Goal: Task Accomplishment & Management: Complete application form

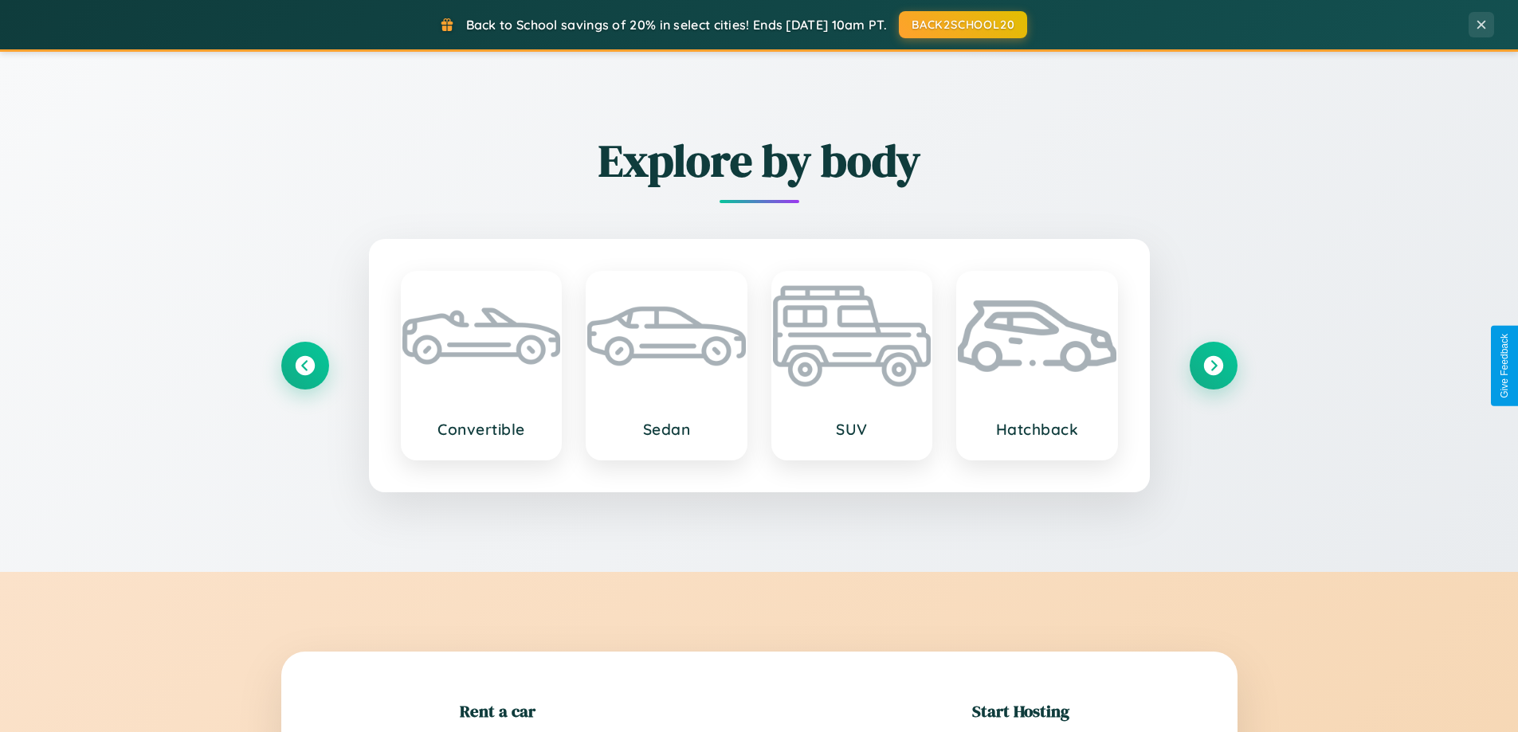
scroll to position [344, 0]
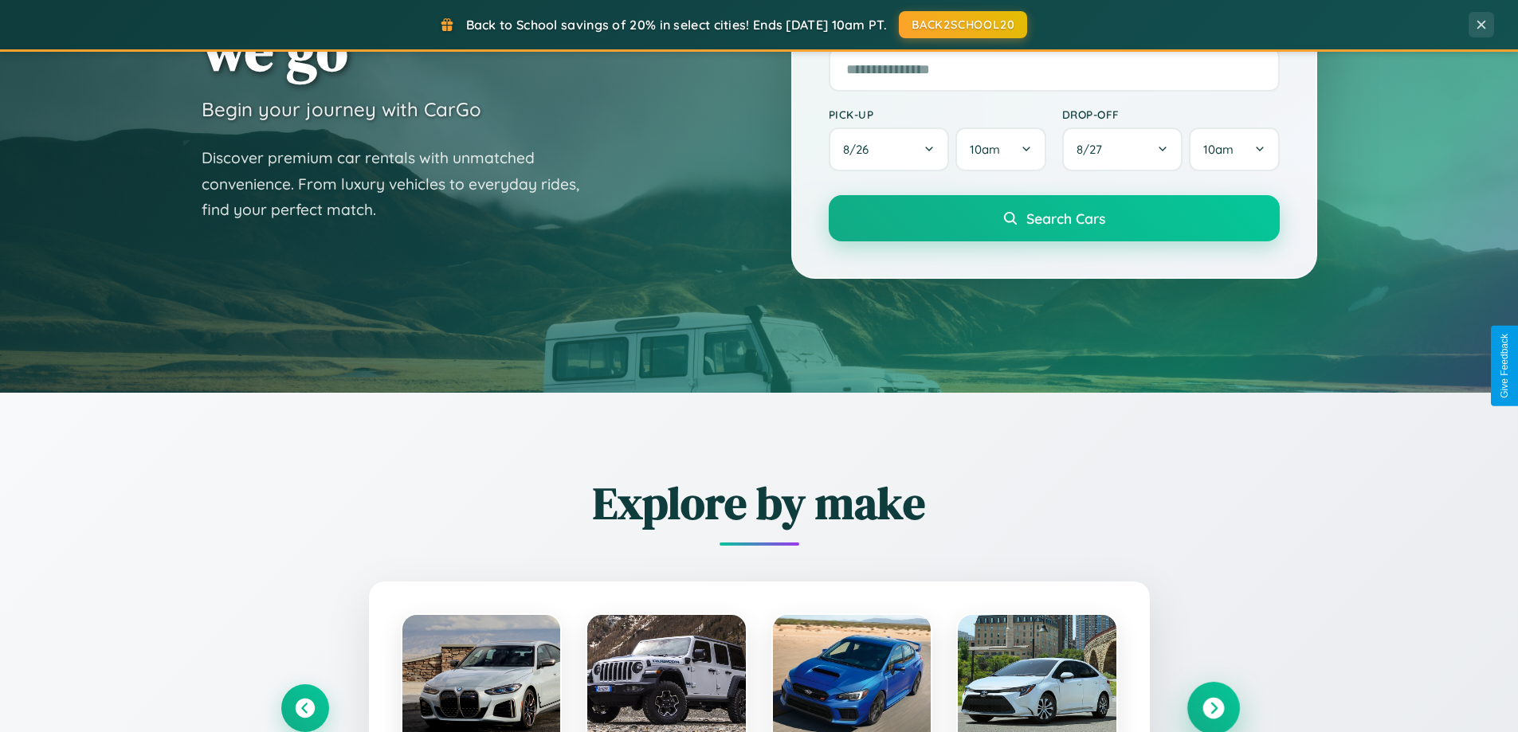
click at [1213, 709] on icon at bounding box center [1214, 709] width 22 height 22
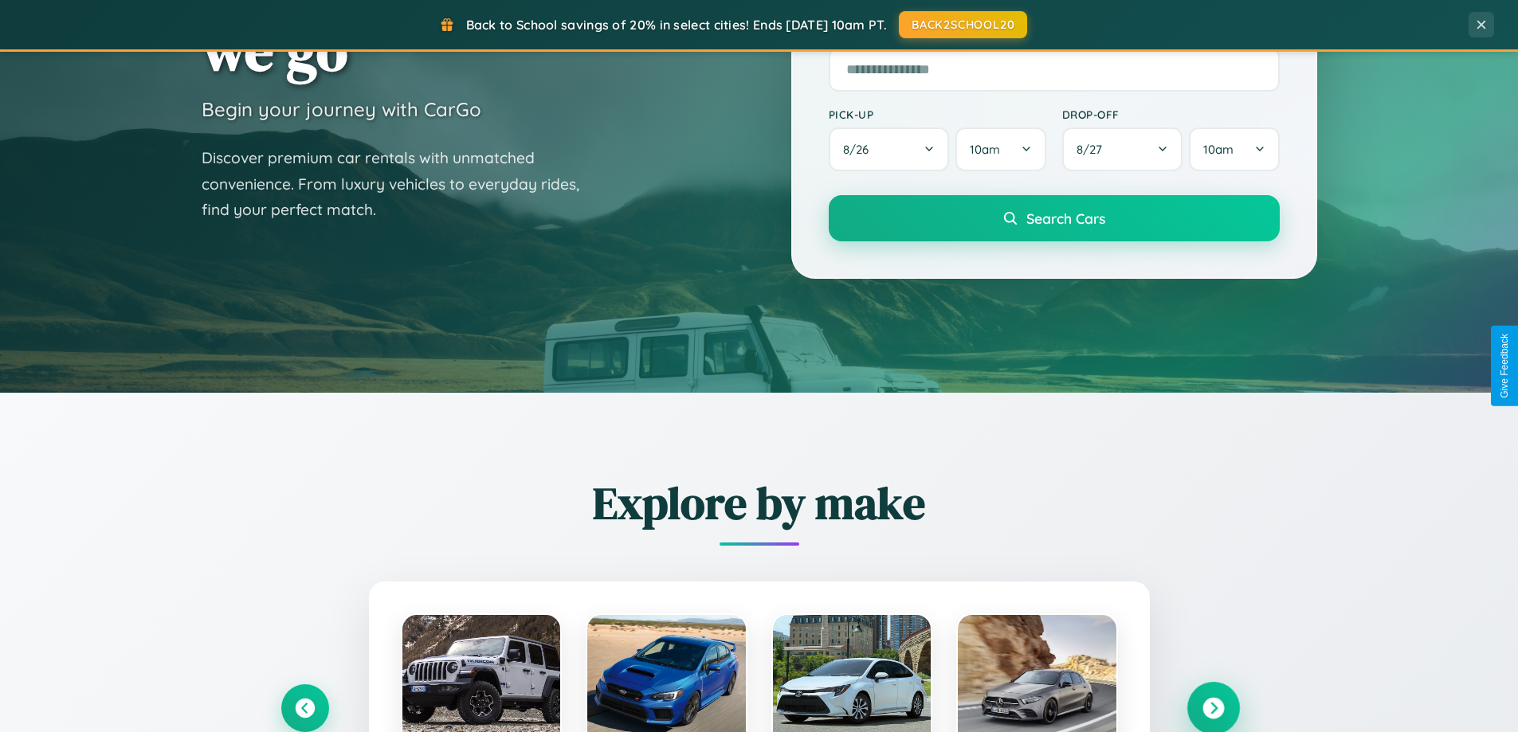
click at [1213, 707] on icon at bounding box center [1214, 709] width 22 height 22
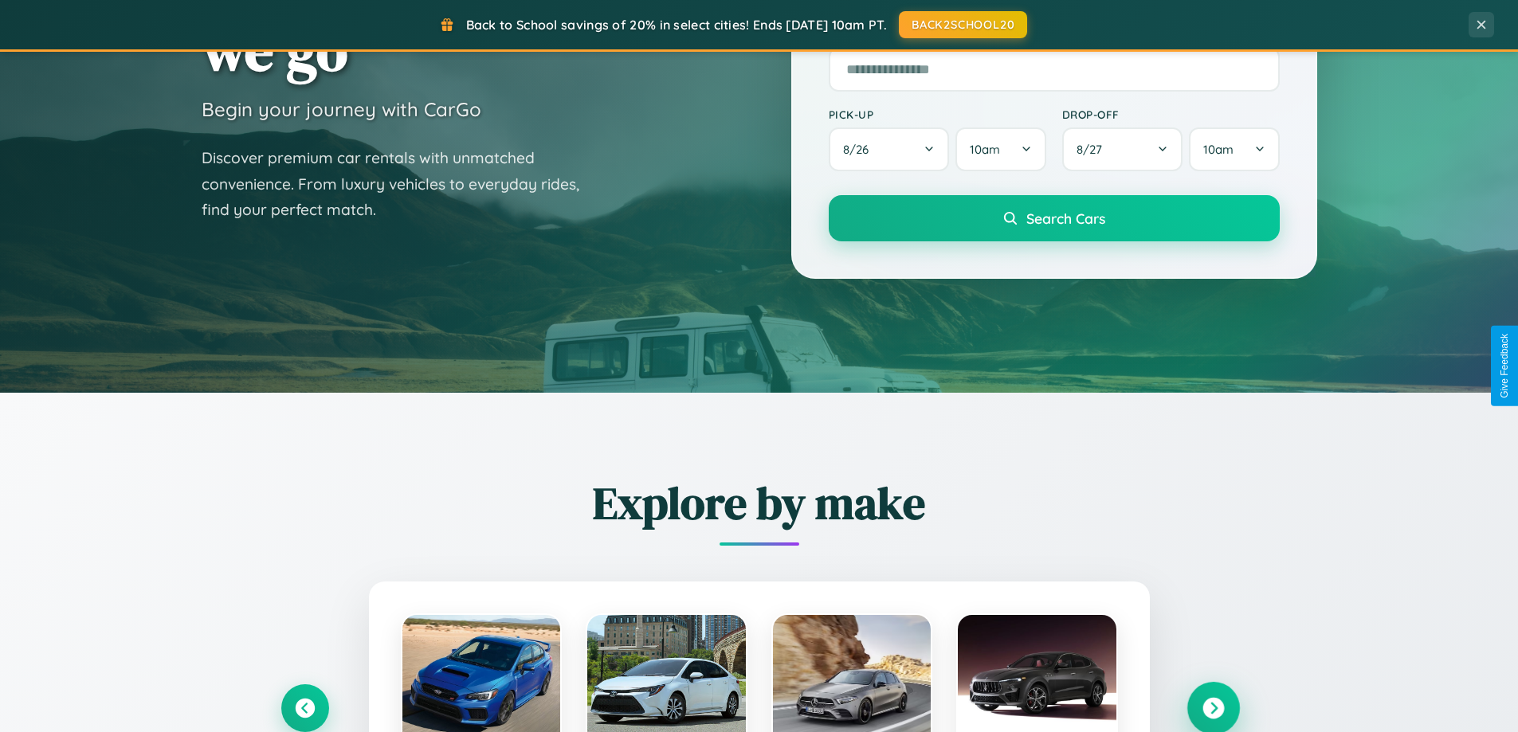
click at [1213, 707] on icon at bounding box center [1214, 709] width 22 height 22
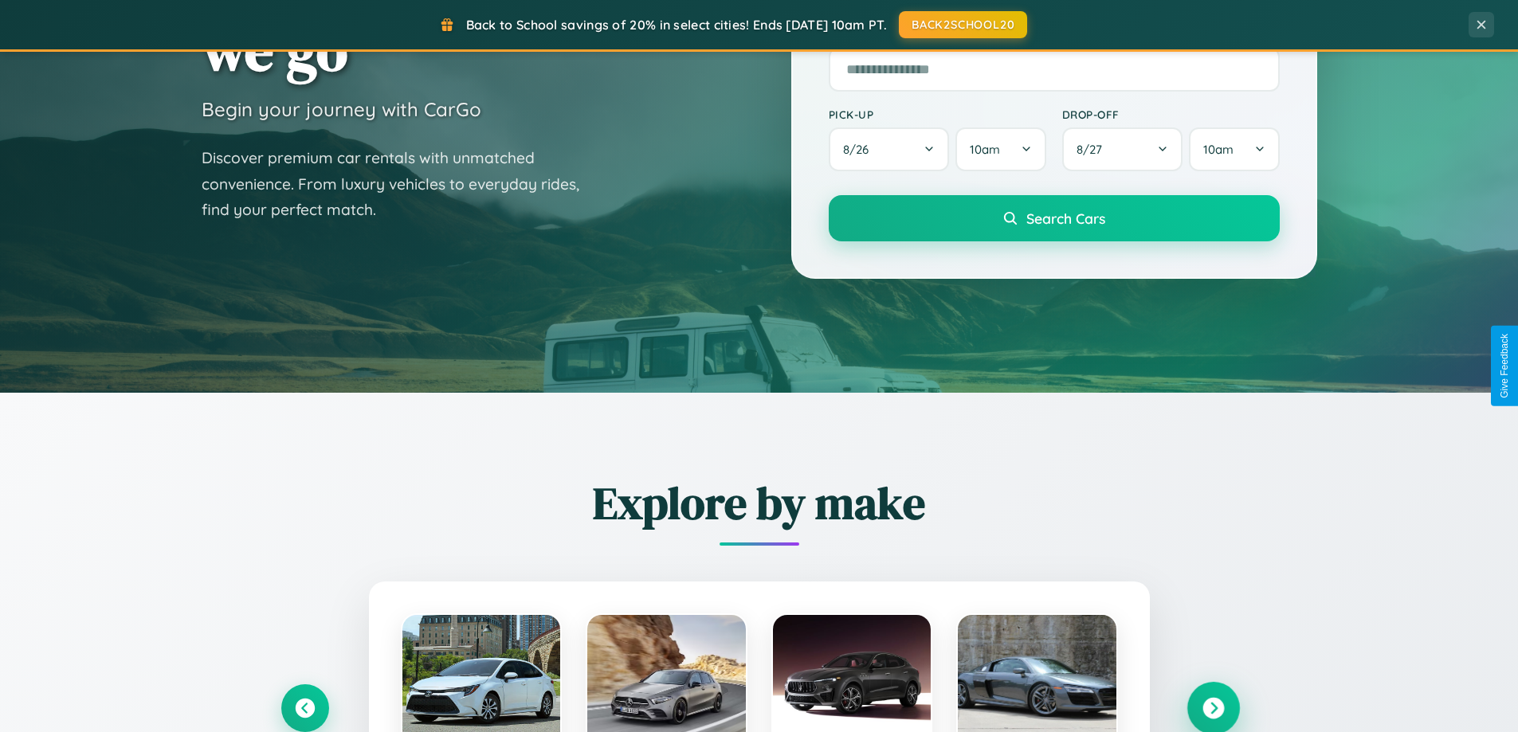
click at [1213, 707] on icon at bounding box center [1214, 709] width 22 height 22
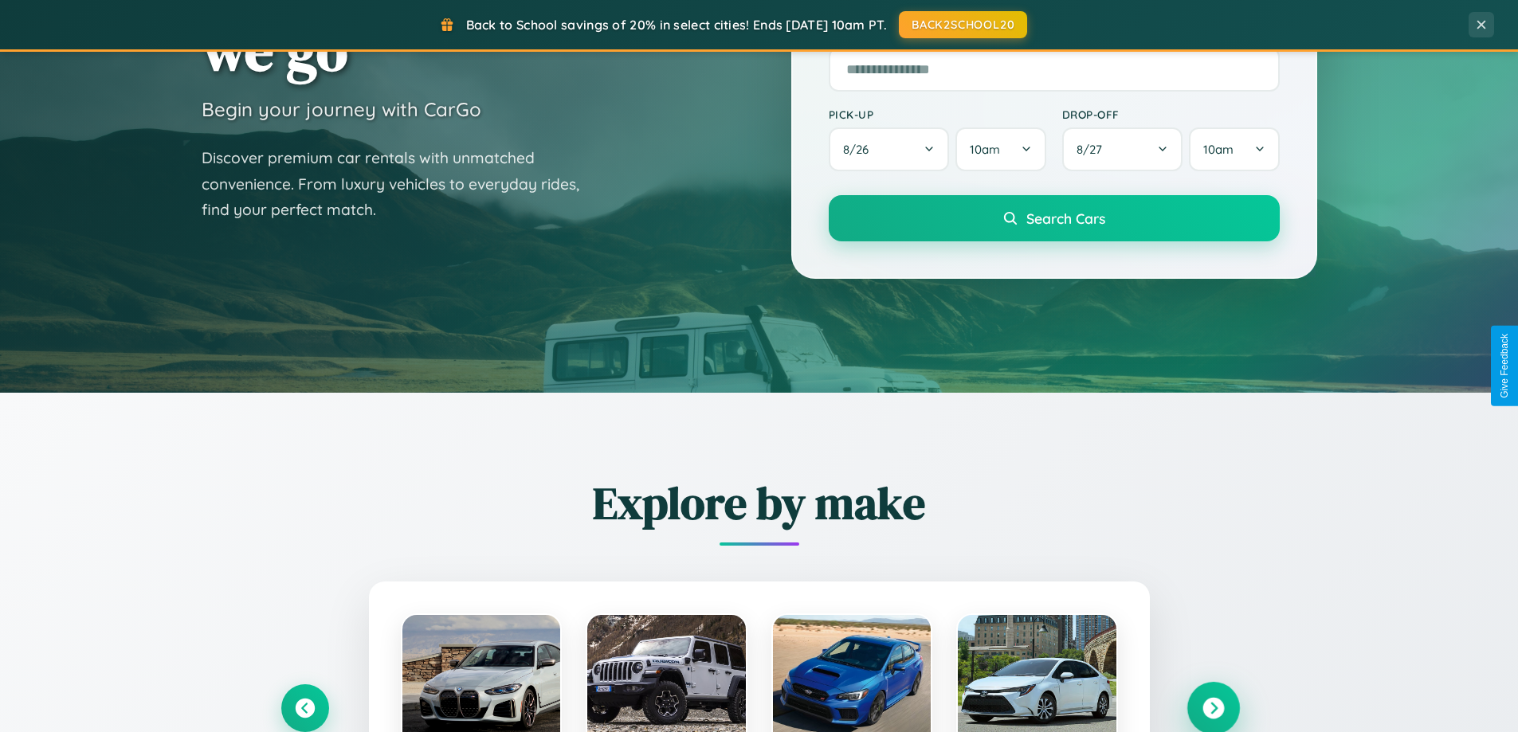
scroll to position [1097, 0]
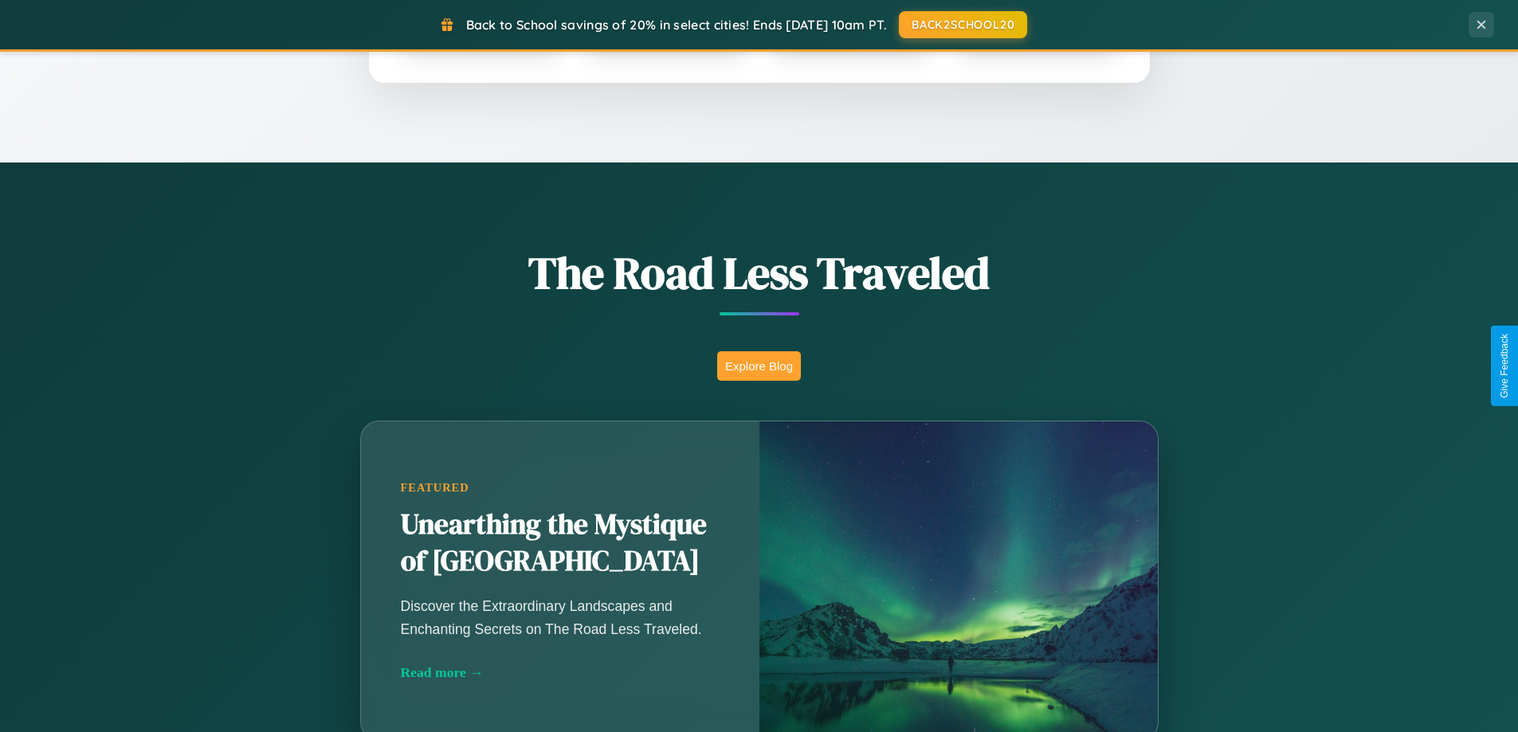
click at [759, 366] on button "Explore Blog" at bounding box center [759, 365] width 84 height 29
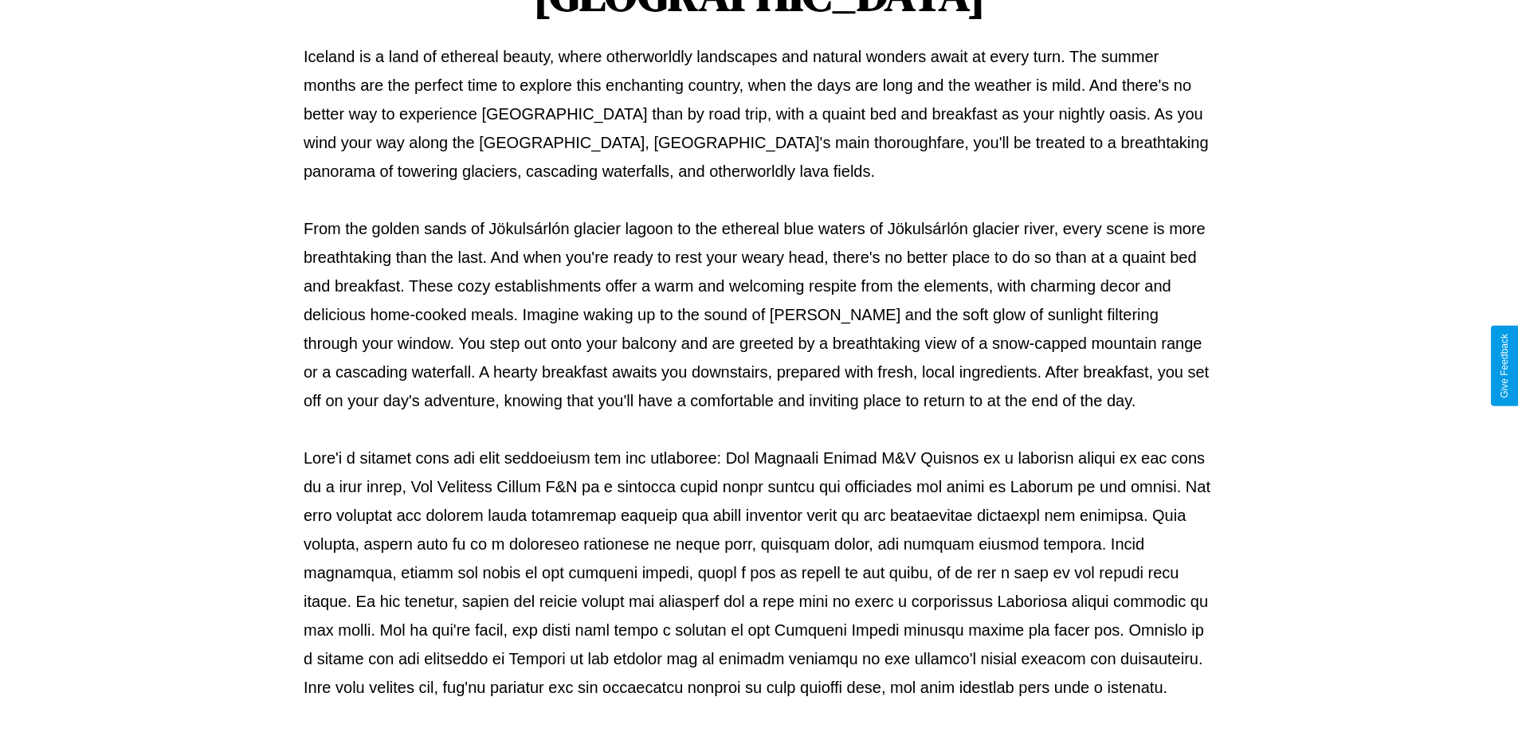
scroll to position [516, 0]
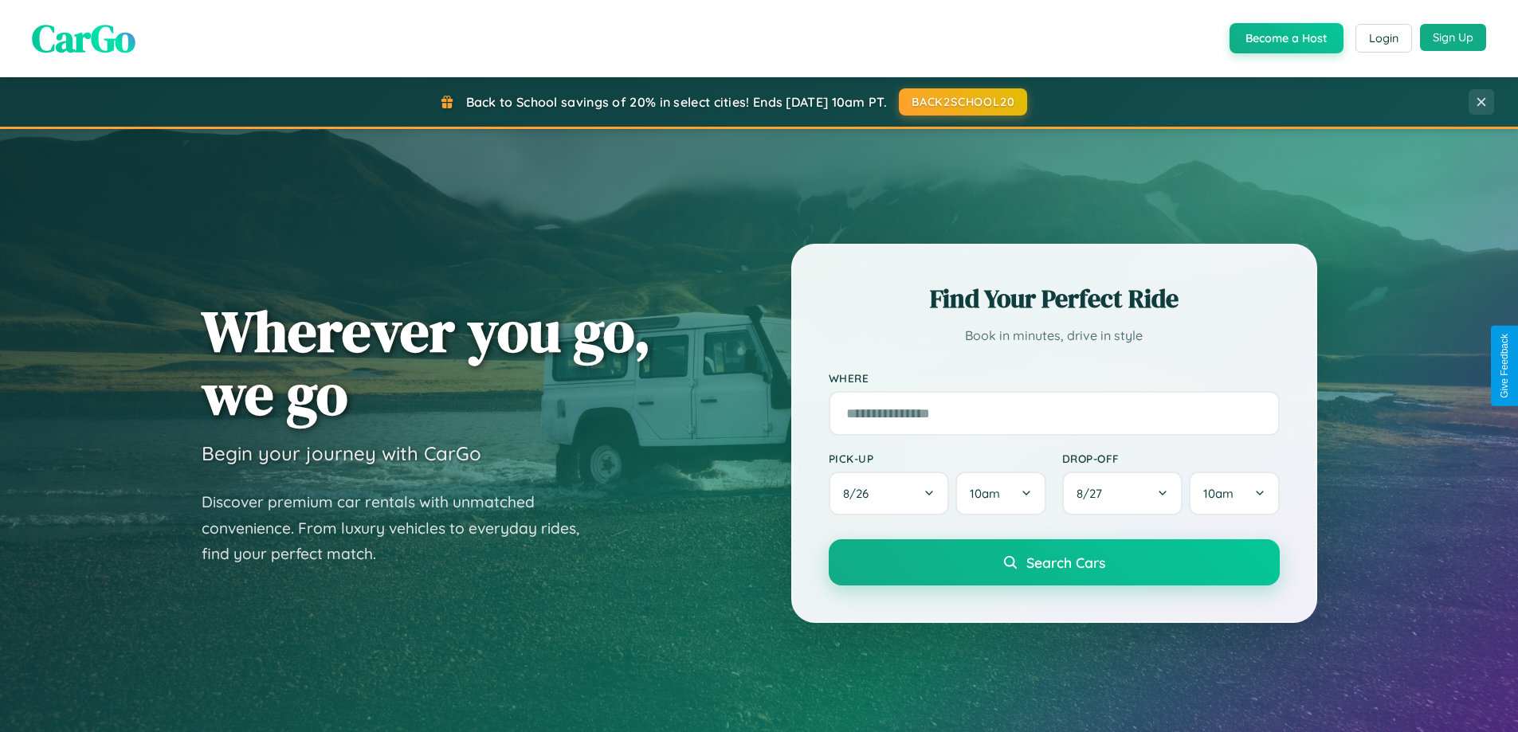
click at [1453, 37] on button "Sign Up" at bounding box center [1453, 37] width 66 height 27
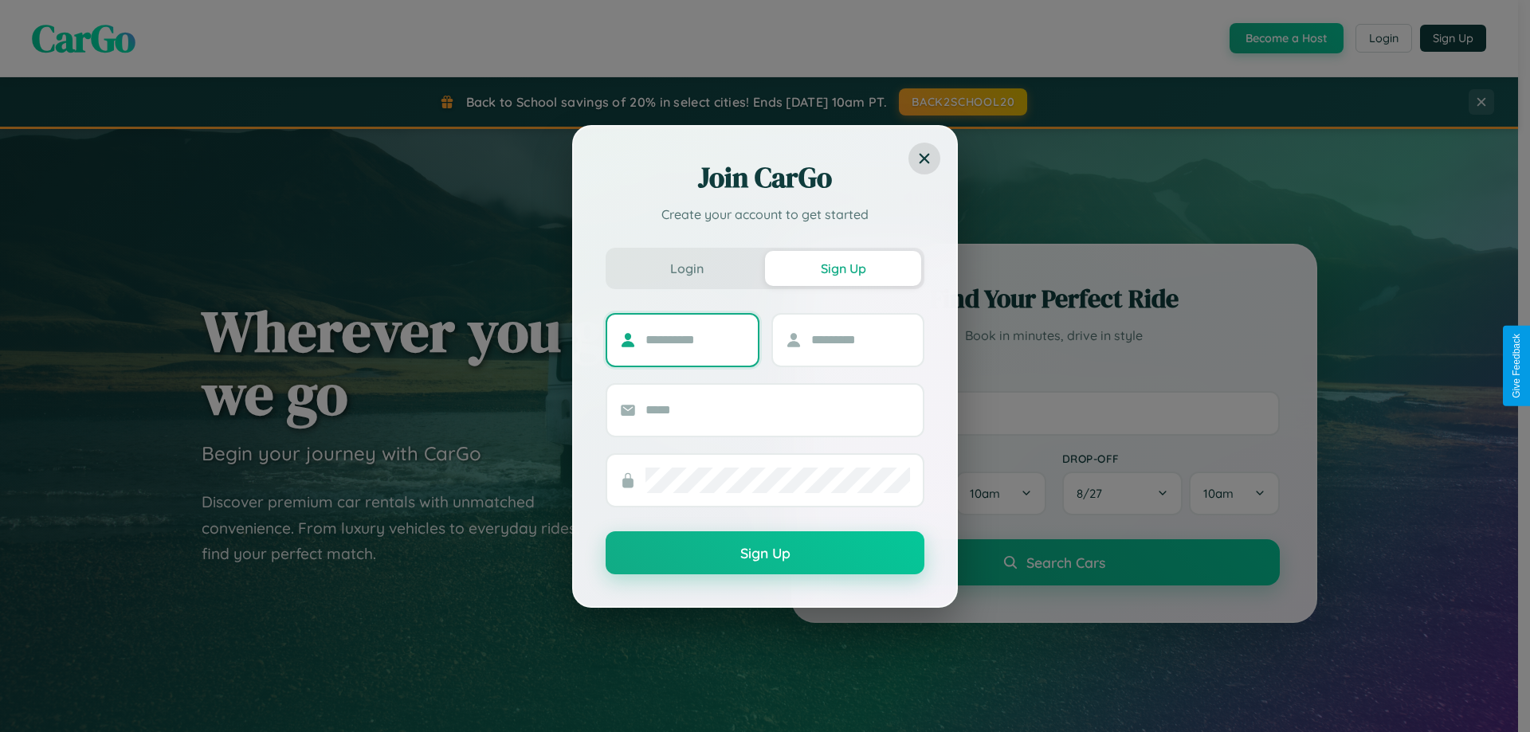
click at [695, 340] on input "text" at bounding box center [696, 341] width 100 height 26
type input "*********"
click at [860, 340] on input "text" at bounding box center [861, 341] width 100 height 26
type input "******"
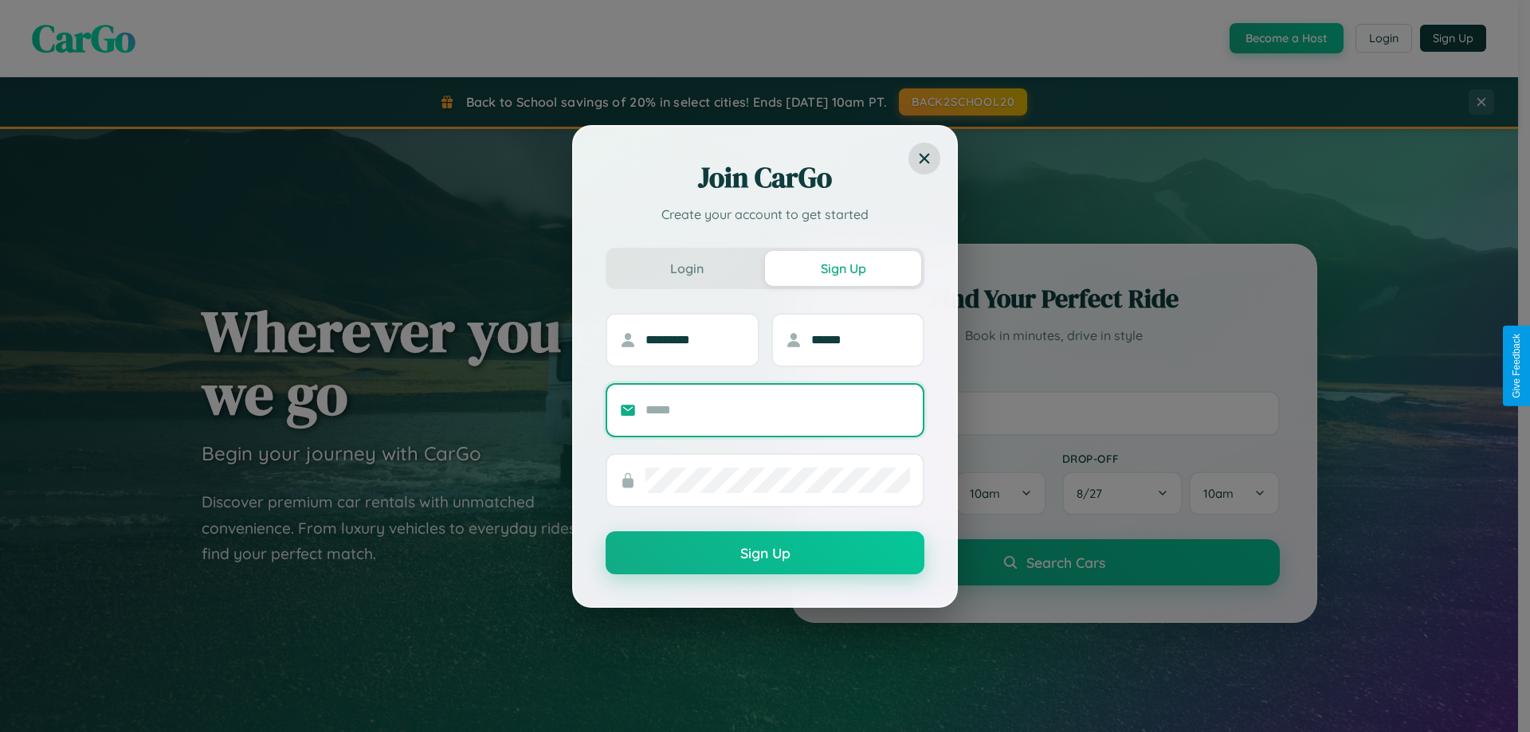
click at [778, 410] on input "text" at bounding box center [778, 411] width 265 height 26
type input "**********"
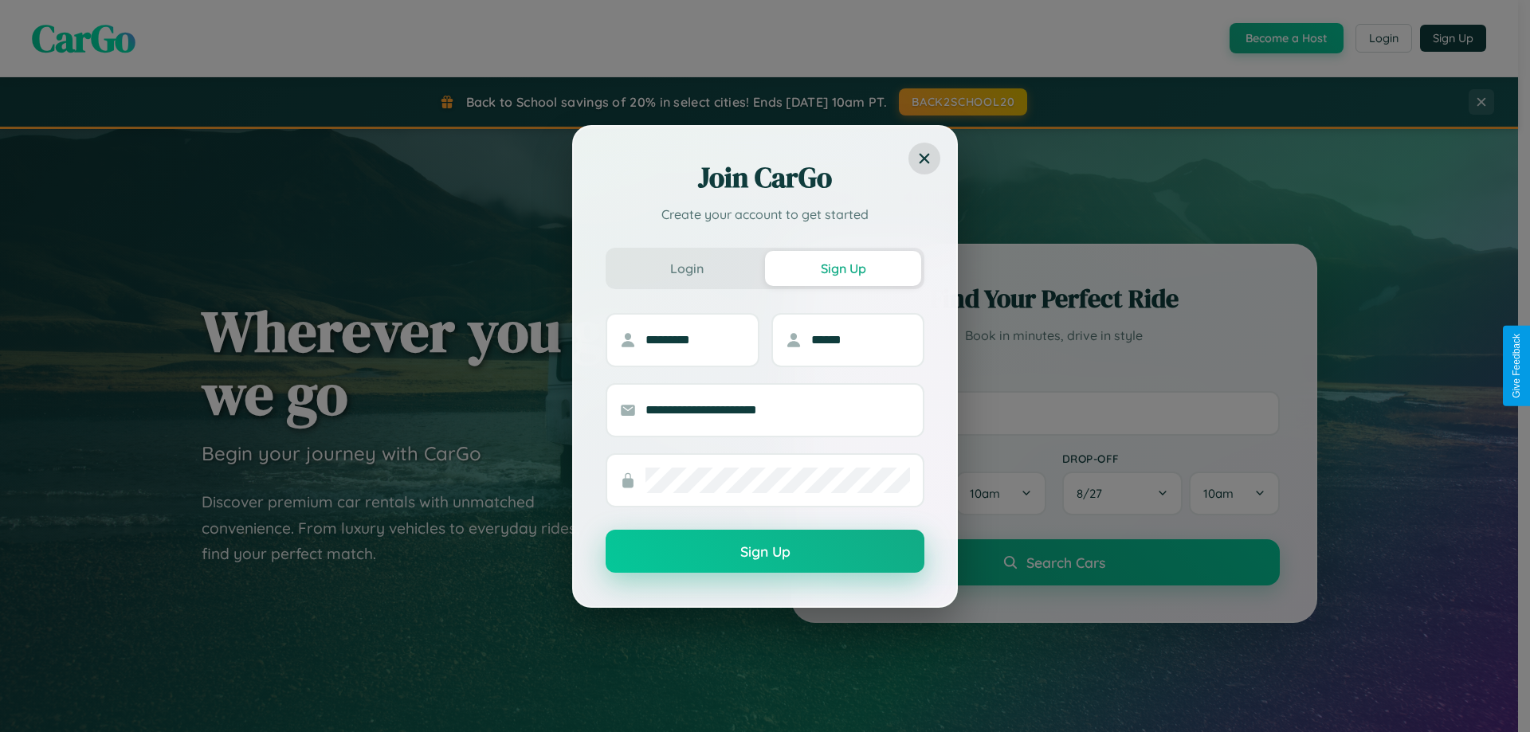
click at [765, 552] on button "Sign Up" at bounding box center [765, 551] width 319 height 43
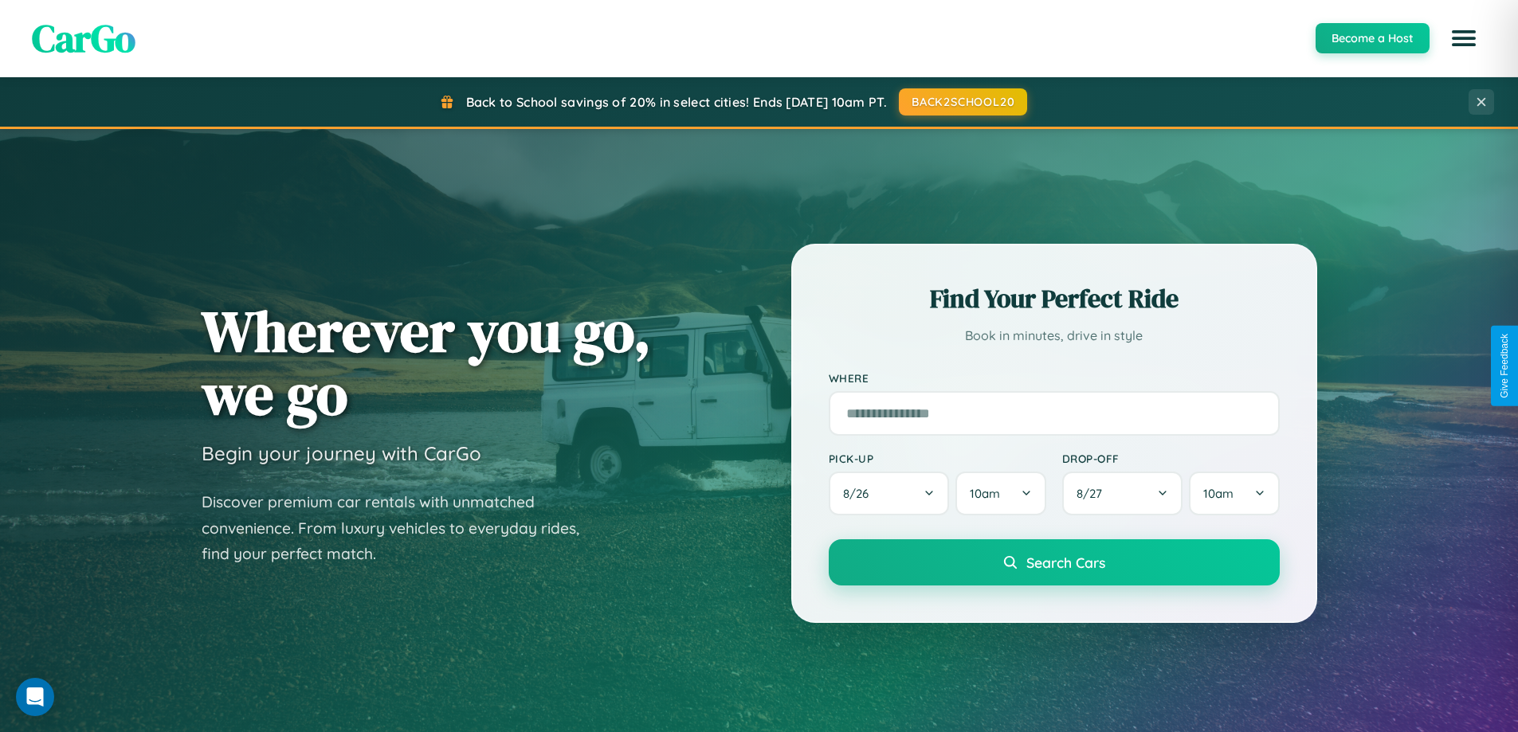
scroll to position [2561, 0]
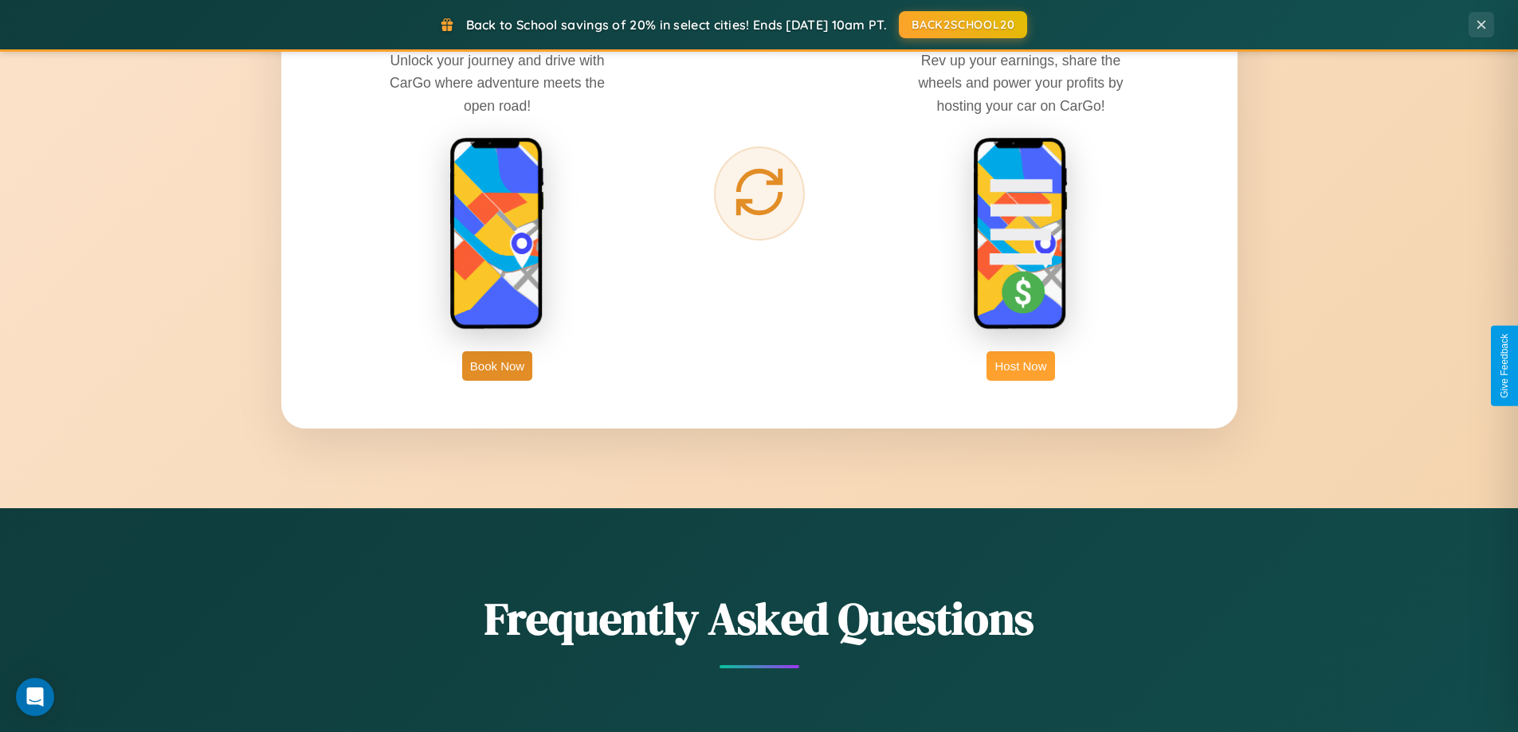
click at [1021, 366] on button "Host Now" at bounding box center [1021, 365] width 68 height 29
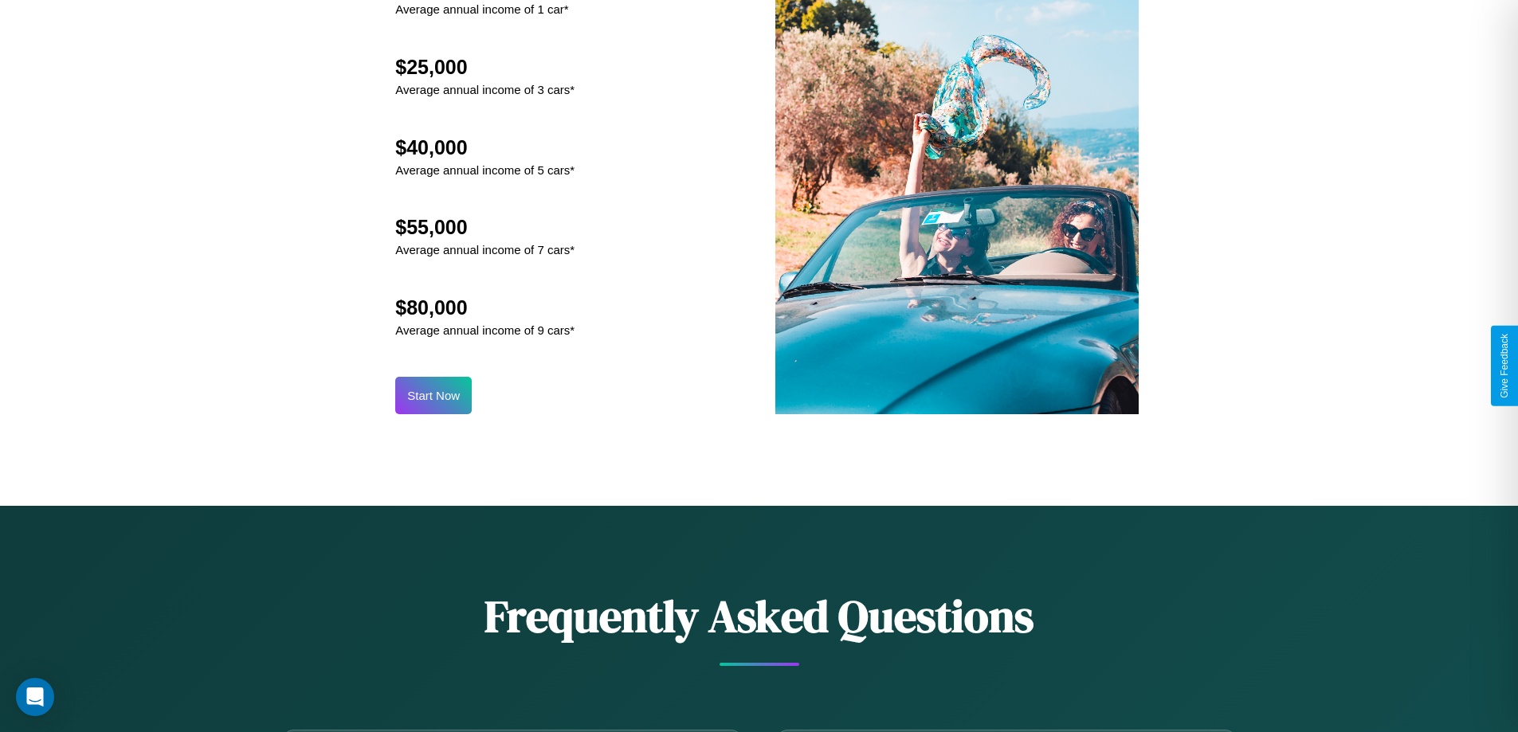
scroll to position [1662, 0]
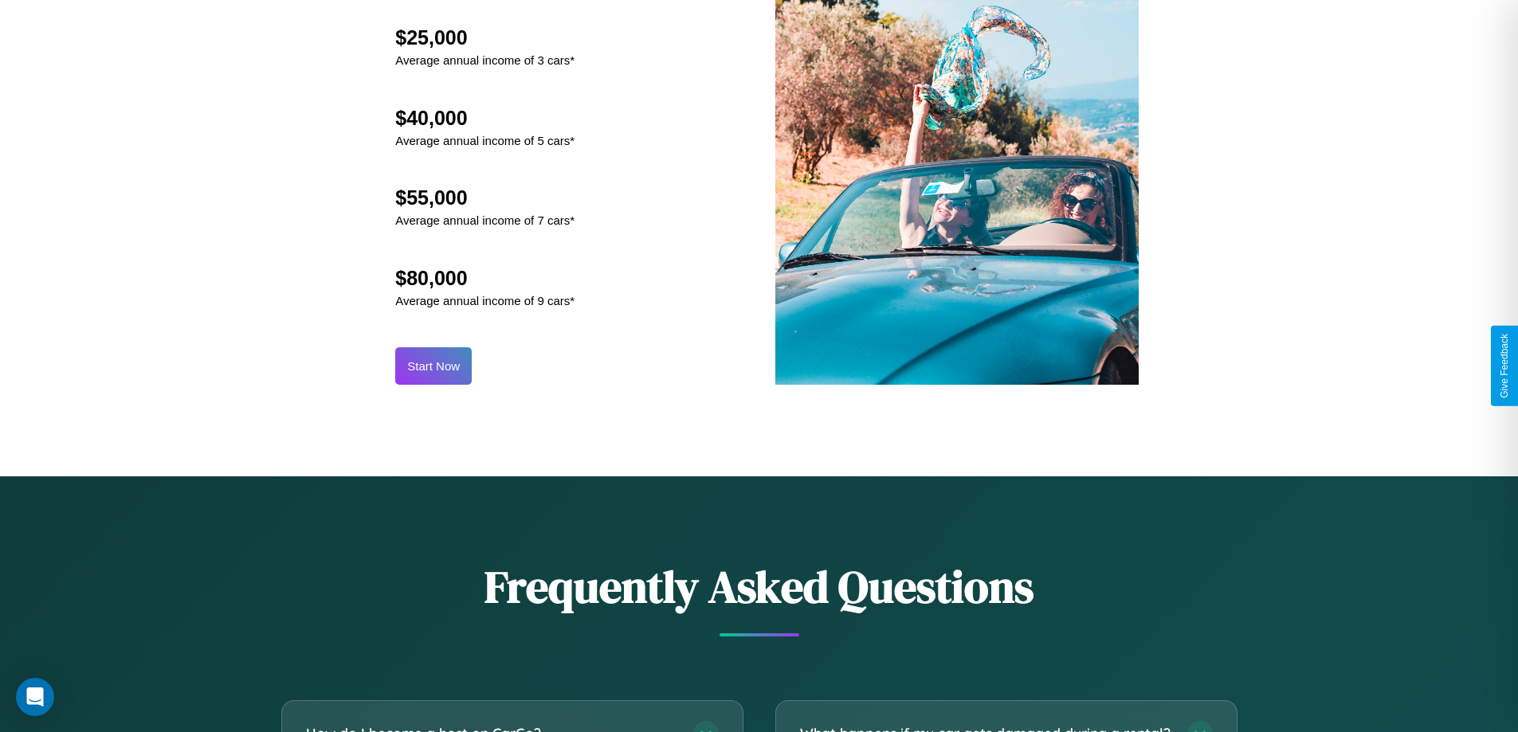
click at [434, 366] on button "Start Now" at bounding box center [433, 366] width 77 height 37
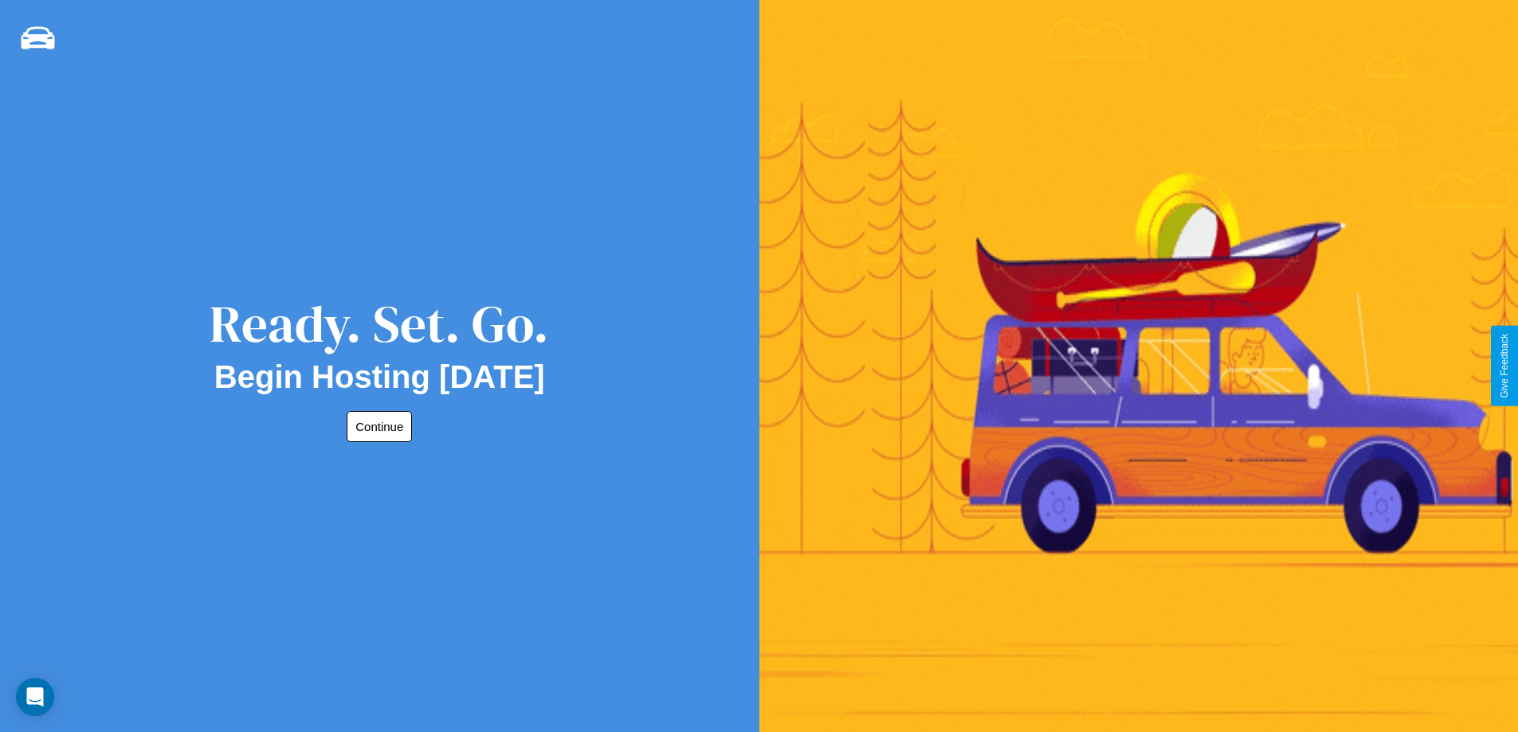
click at [376, 426] on button "Continue" at bounding box center [379, 426] width 65 height 31
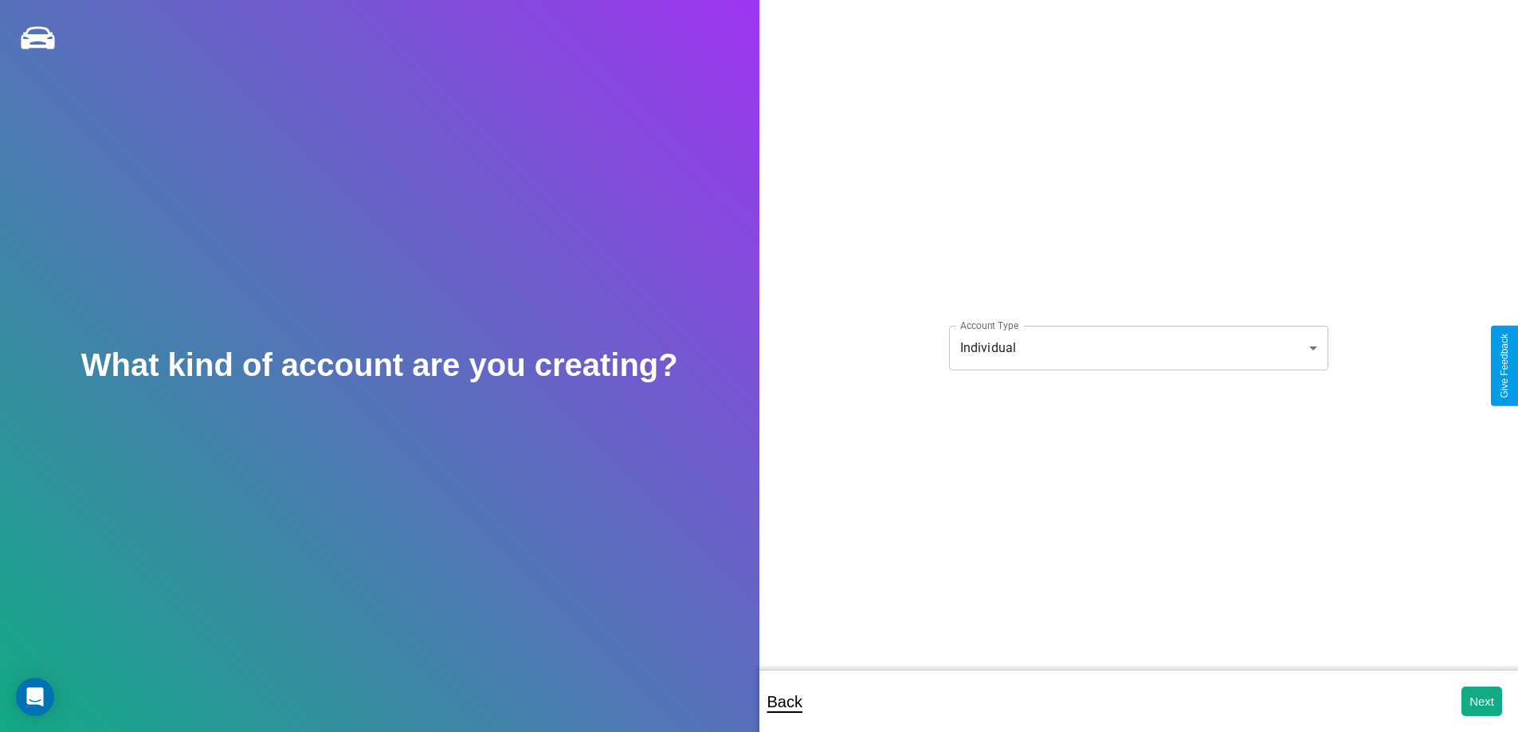
click at [1138, 348] on body "**********" at bounding box center [759, 377] width 1518 height 754
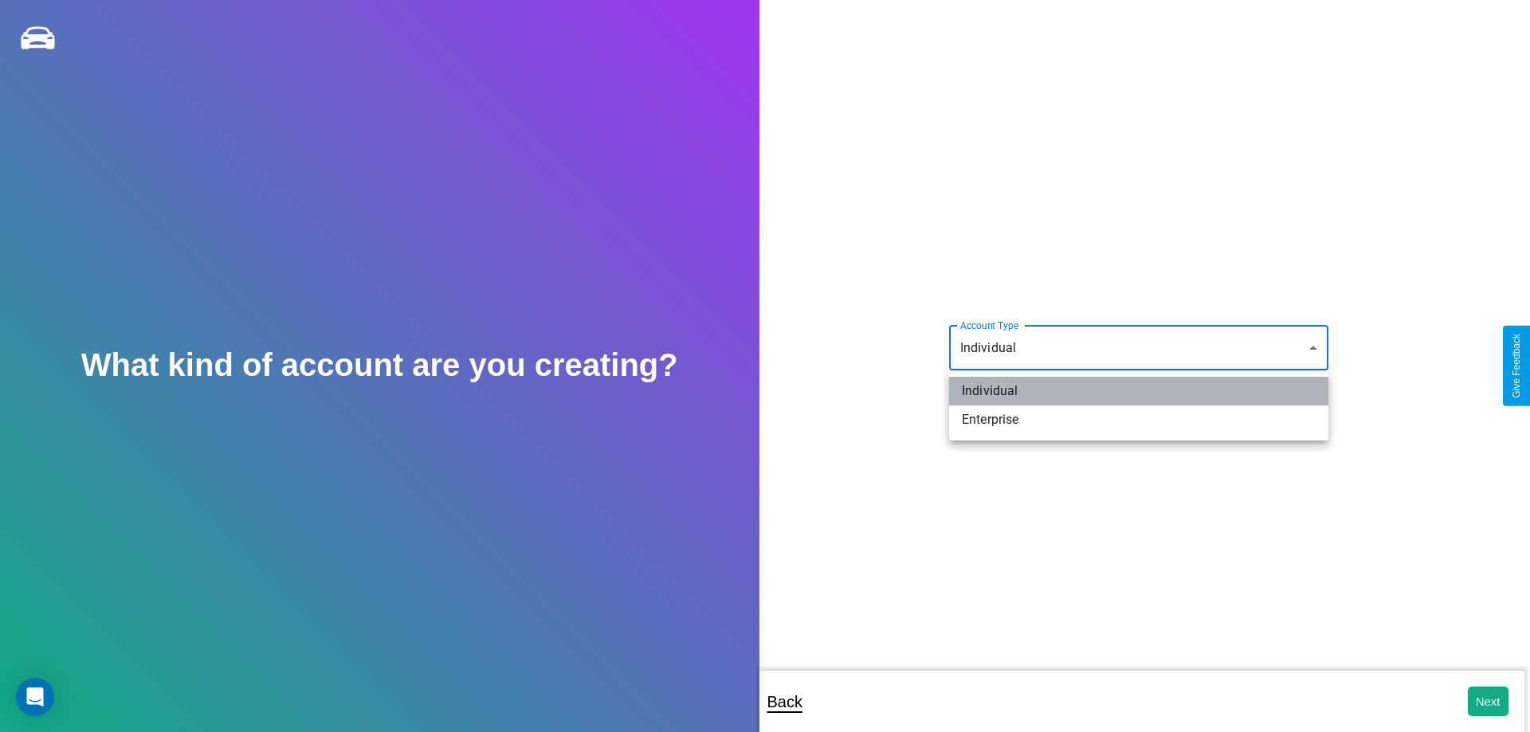
click at [1139, 391] on li "Individual" at bounding box center [1138, 391] width 379 height 29
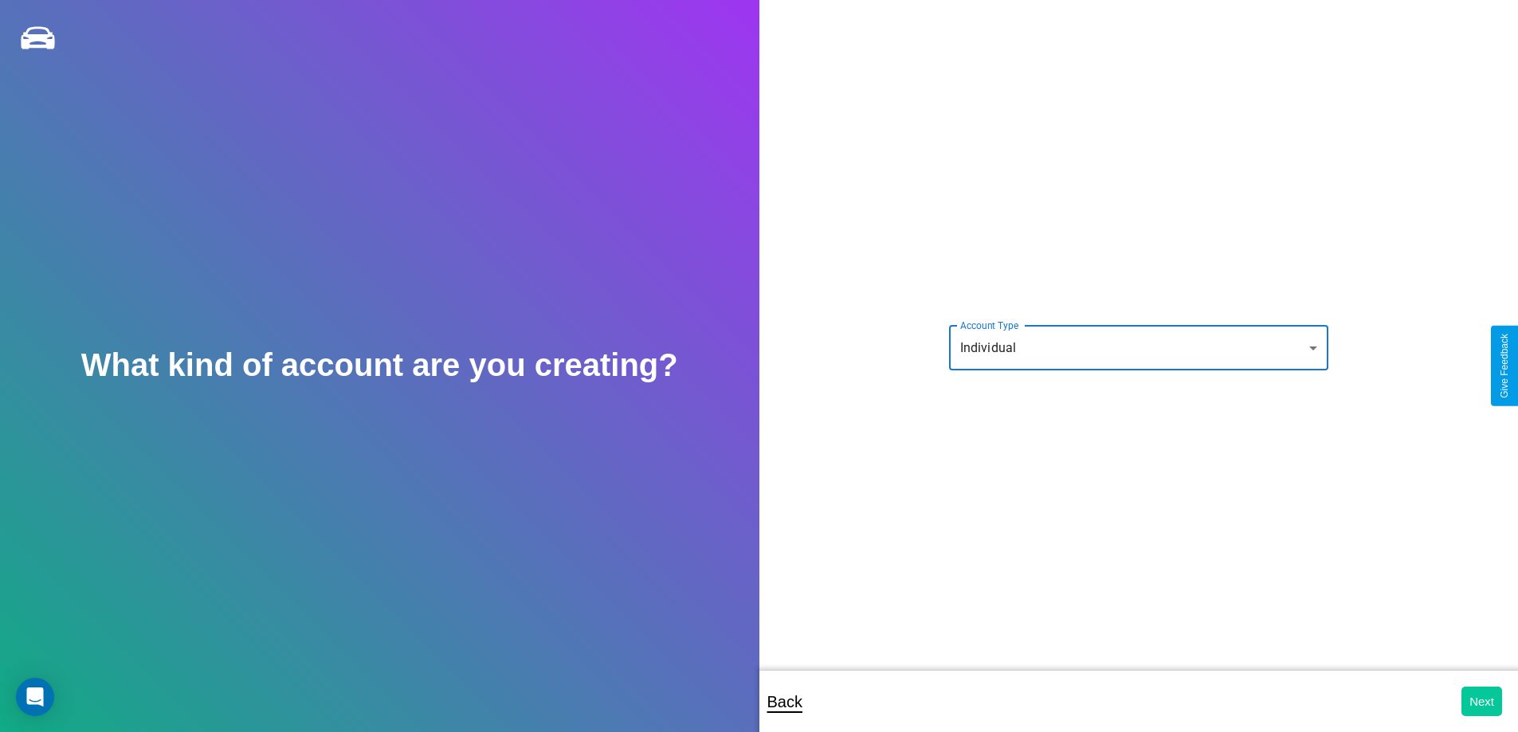
click at [1482, 701] on button "Next" at bounding box center [1482, 701] width 41 height 29
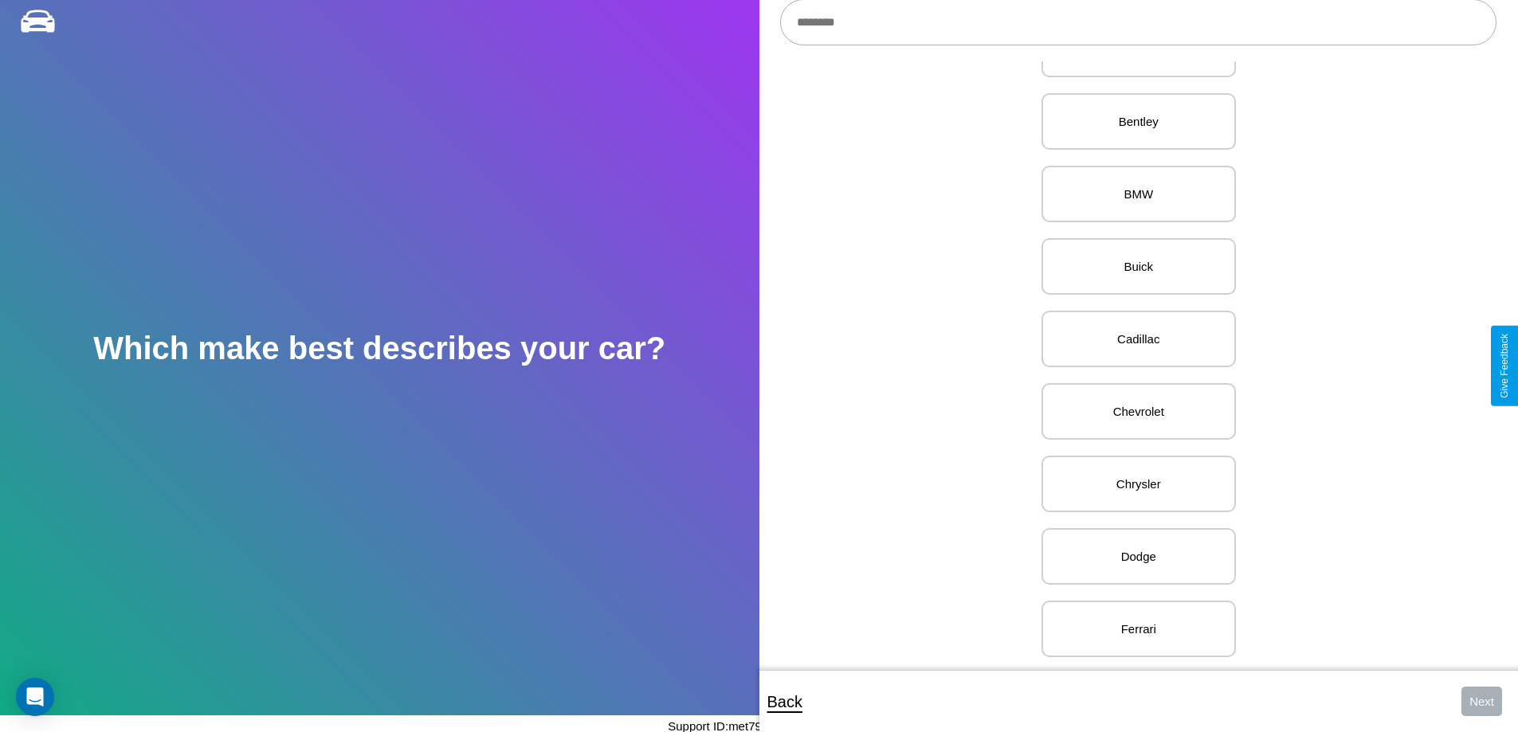
scroll to position [328, 0]
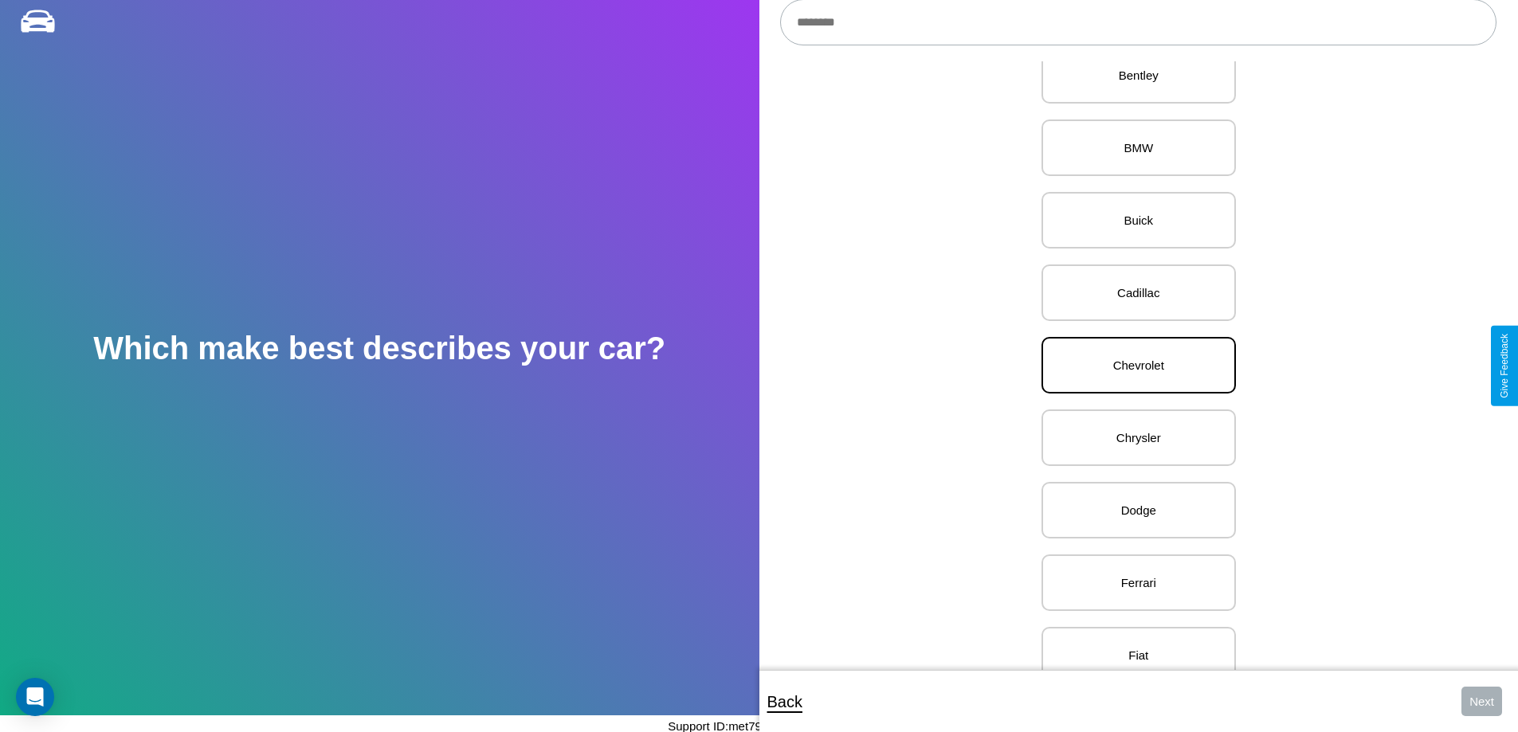
click at [1133, 366] on p "Chevrolet" at bounding box center [1138, 366] width 159 height 22
click at [1482, 701] on button "Next" at bounding box center [1482, 701] width 41 height 29
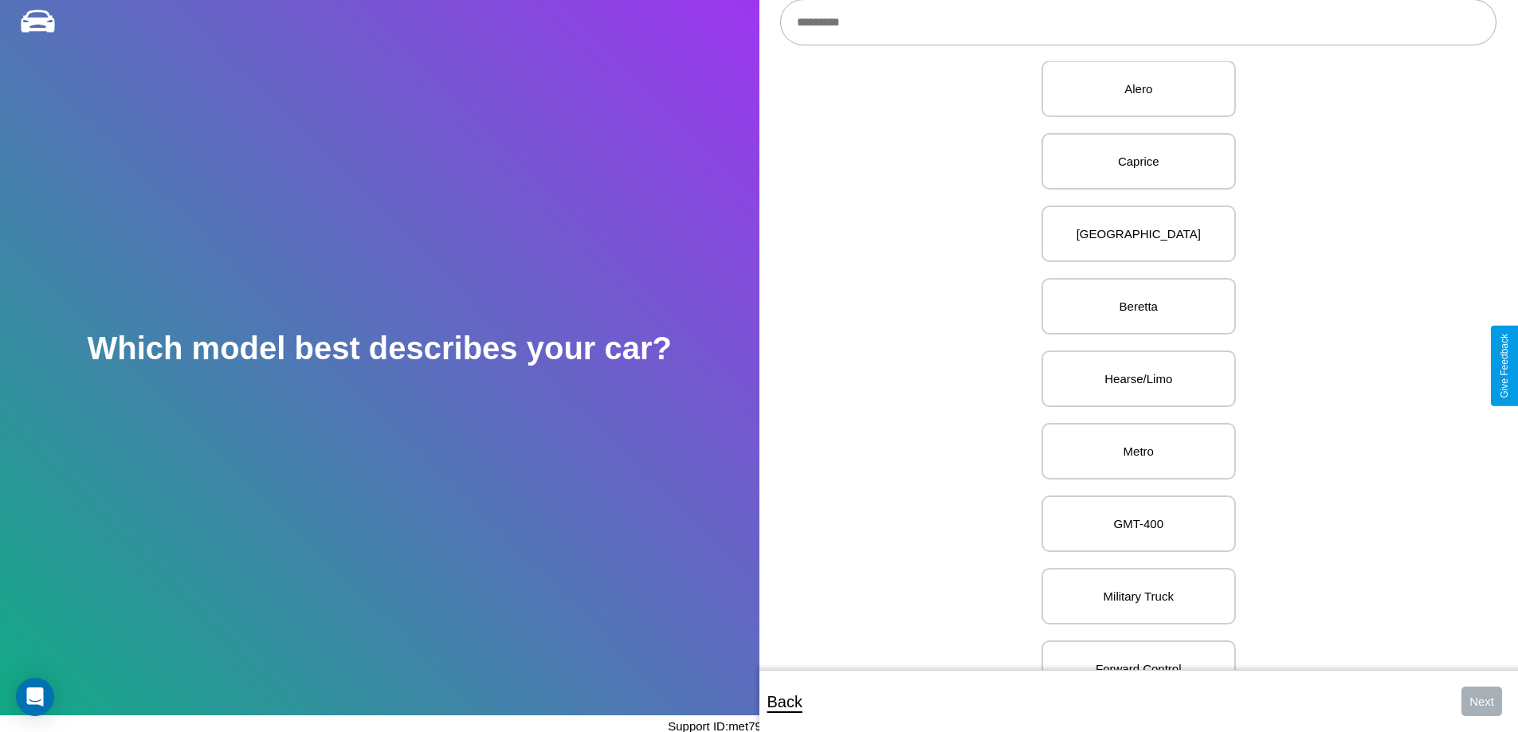
scroll to position [3156, 0]
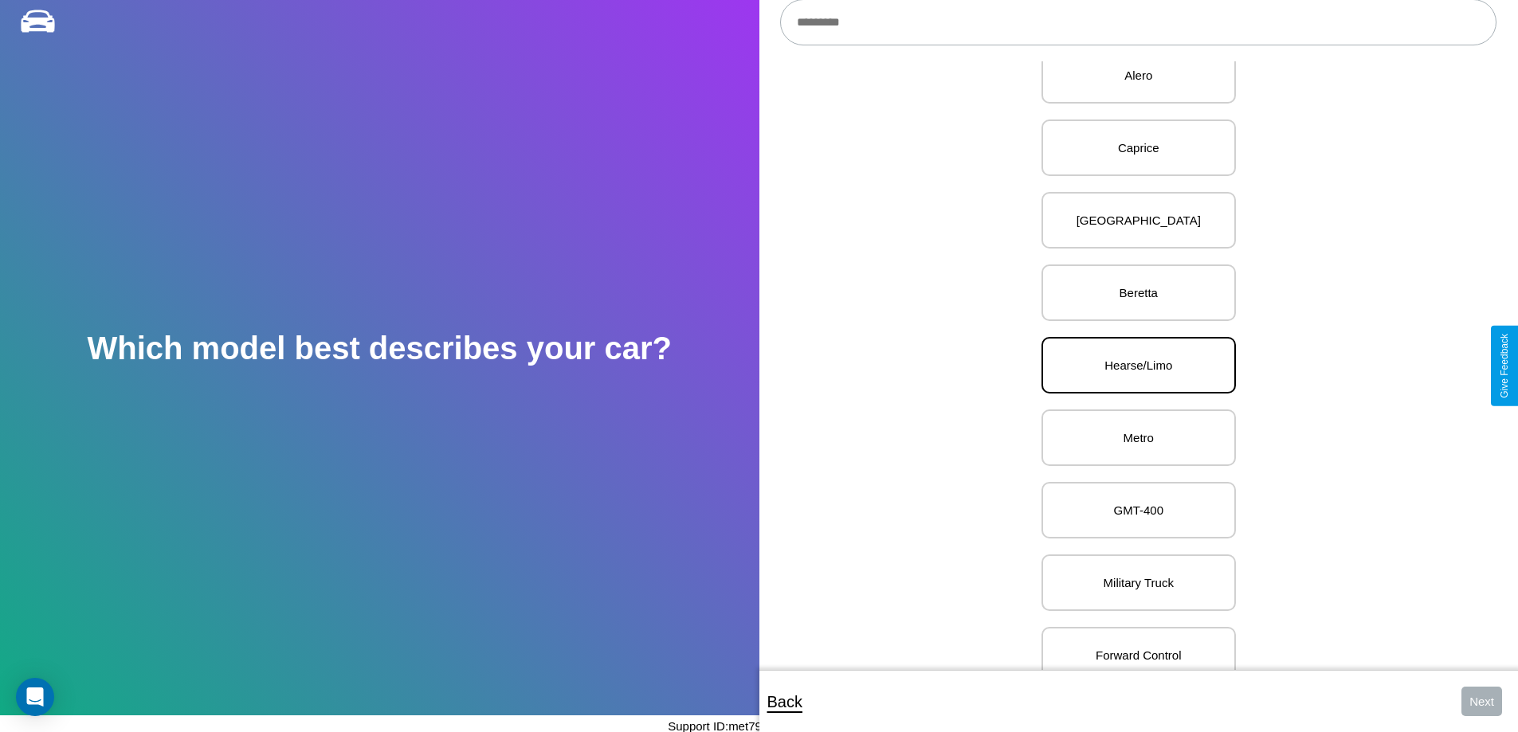
click at [1133, 366] on p "Hearse/Limo" at bounding box center [1138, 366] width 159 height 22
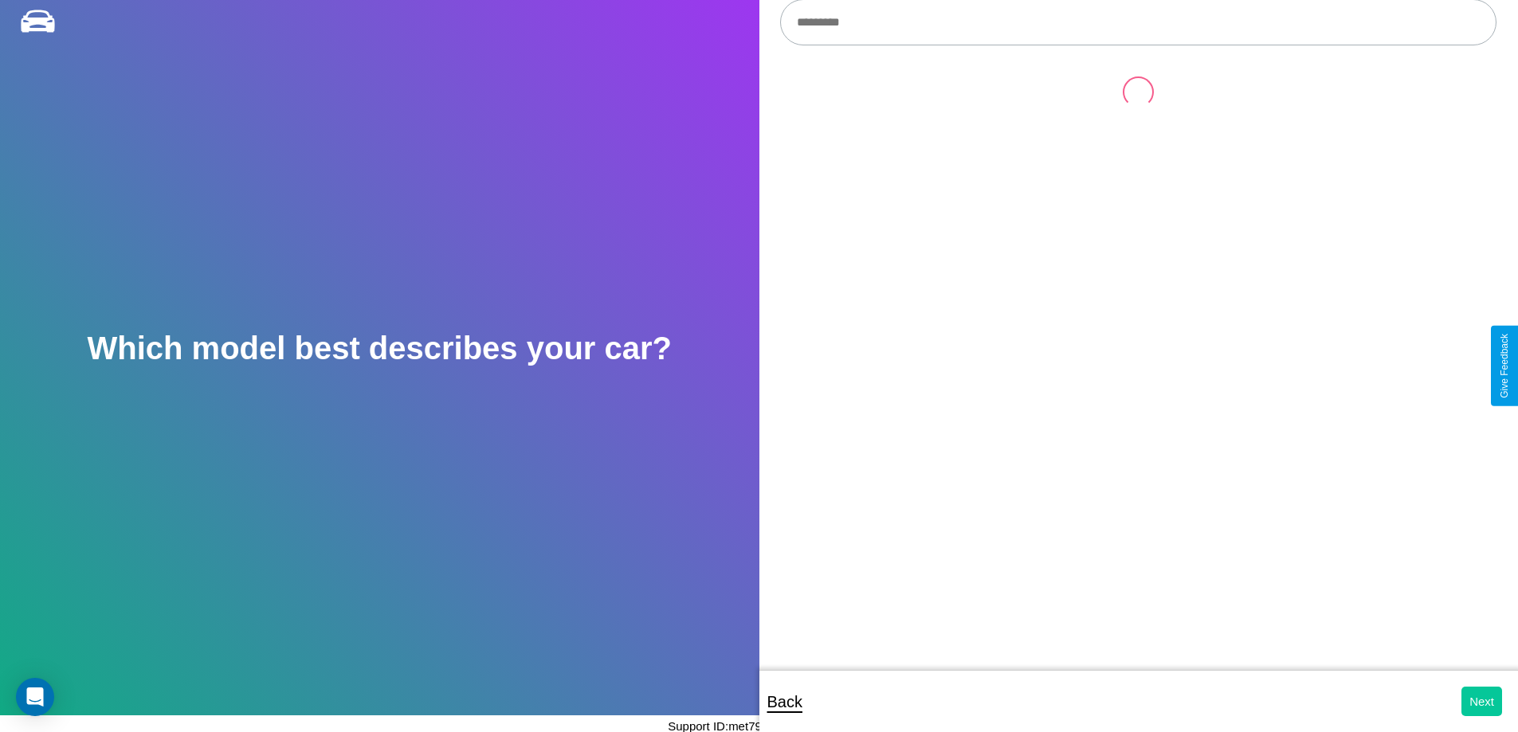
scroll to position [0, 0]
click at [1482, 701] on button "Next" at bounding box center [1482, 701] width 41 height 29
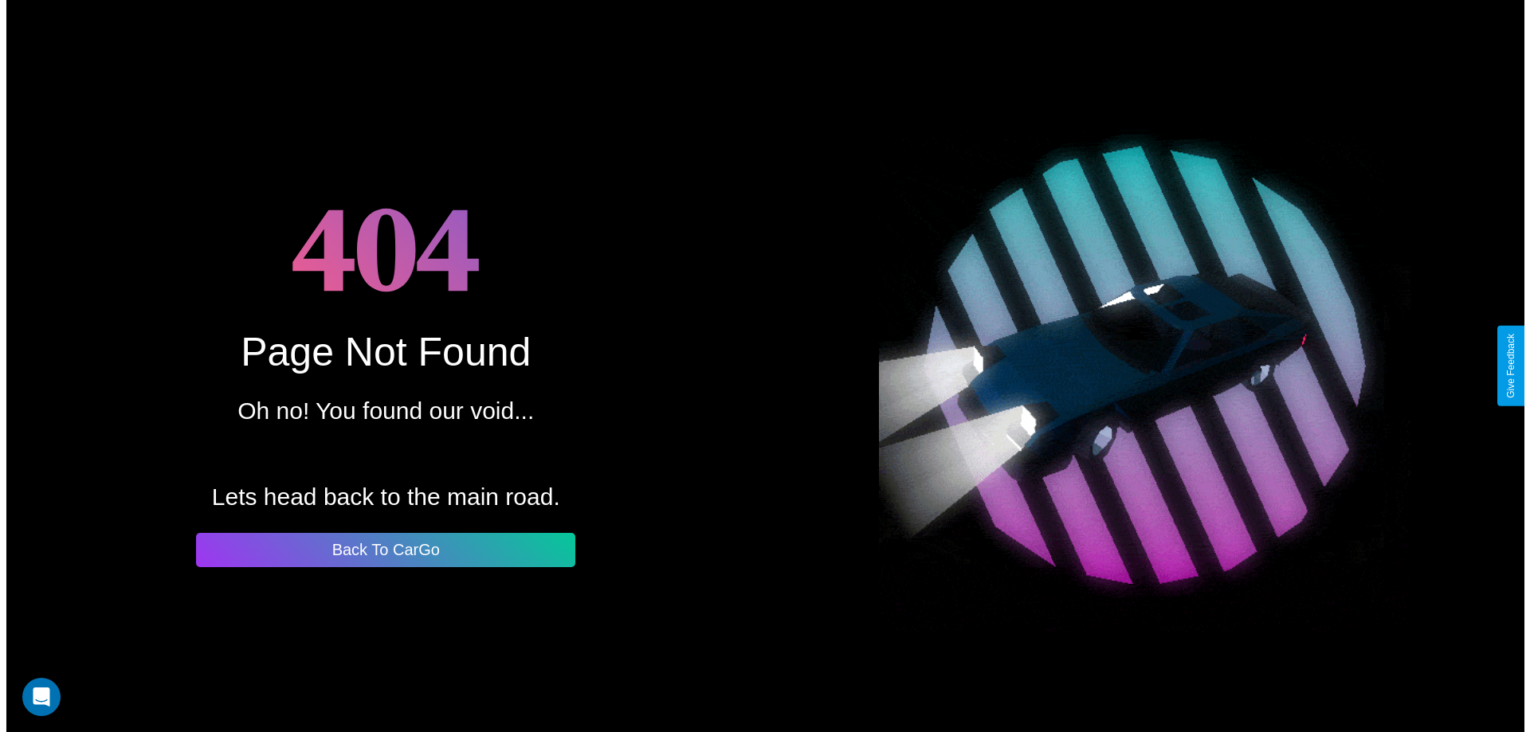
scroll to position [17, 0]
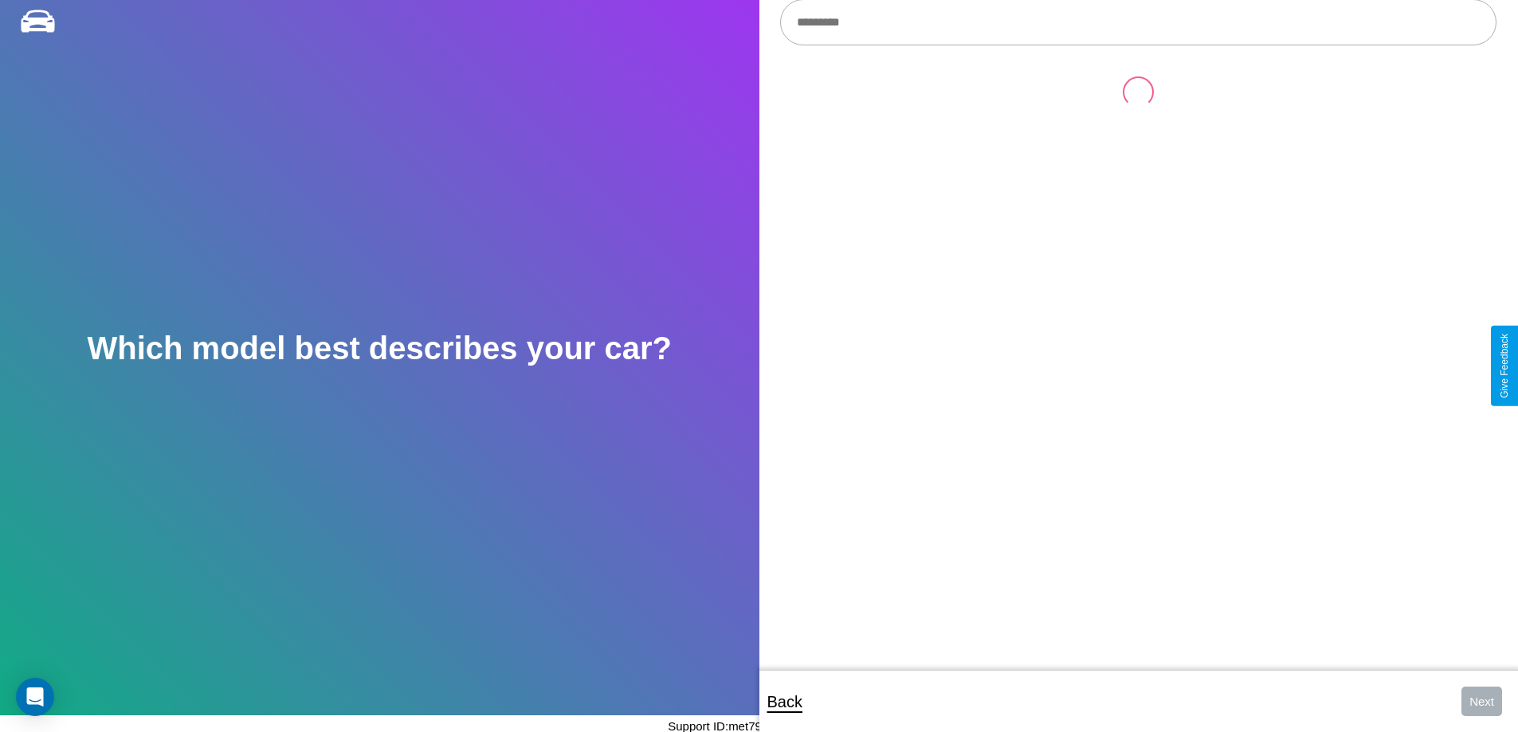
click at [1138, 23] on input "text" at bounding box center [1138, 22] width 717 height 46
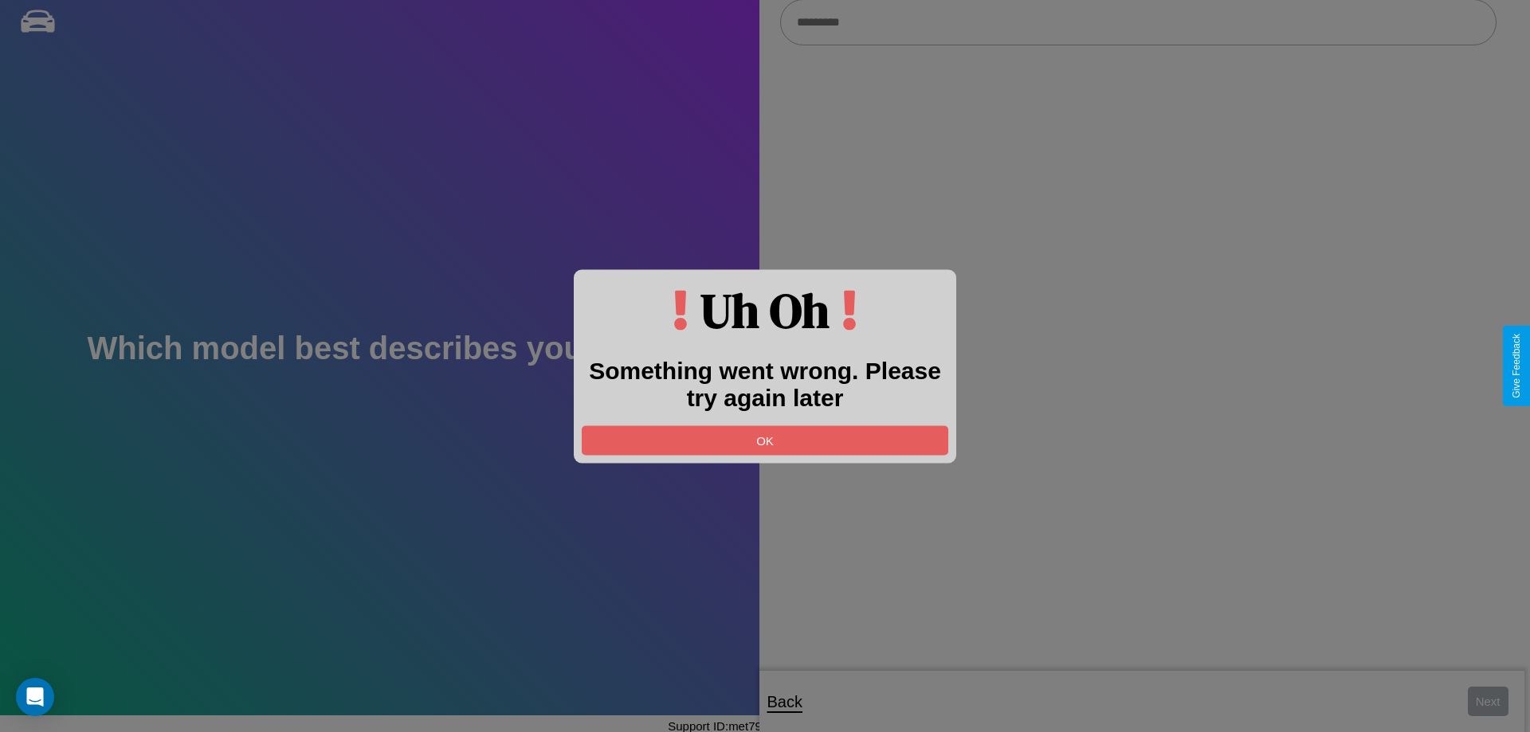
click at [1488, 701] on div at bounding box center [765, 366] width 1530 height 732
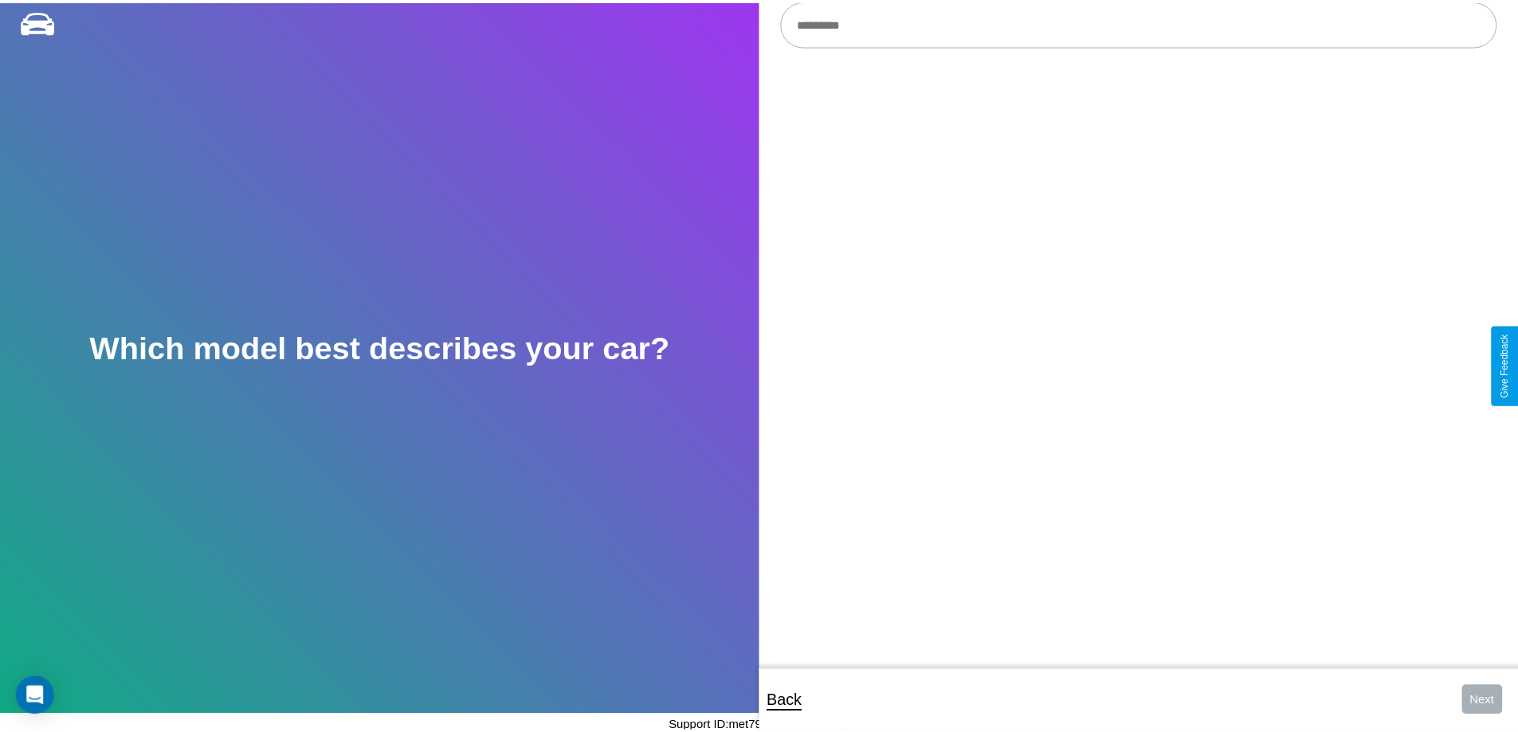
scroll to position [16, 0]
